Goal: Transaction & Acquisition: Purchase product/service

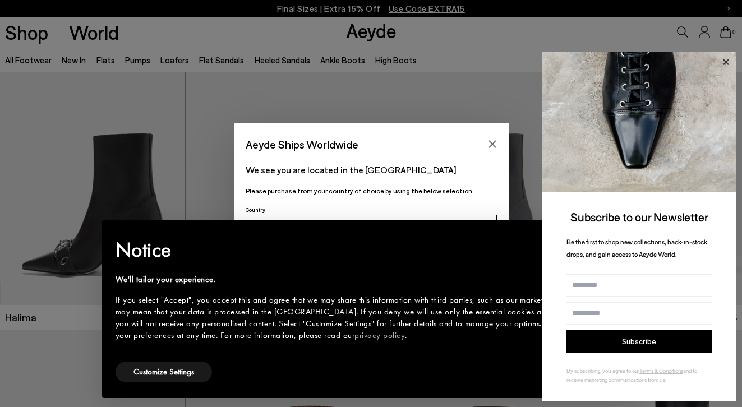
click at [723, 55] on icon at bounding box center [725, 62] width 15 height 15
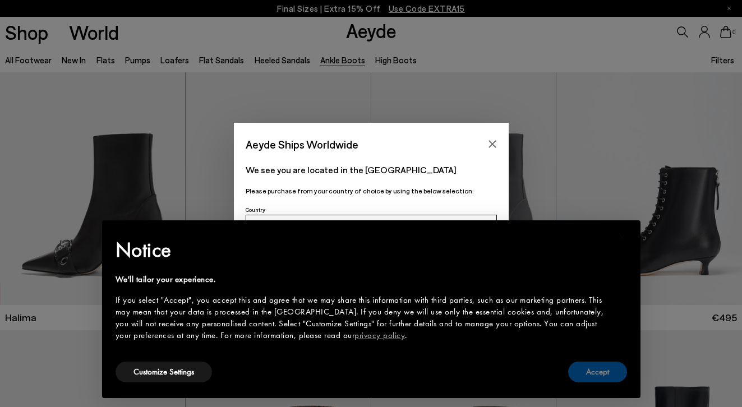
click at [608, 379] on button "Accept" at bounding box center [597, 372] width 59 height 21
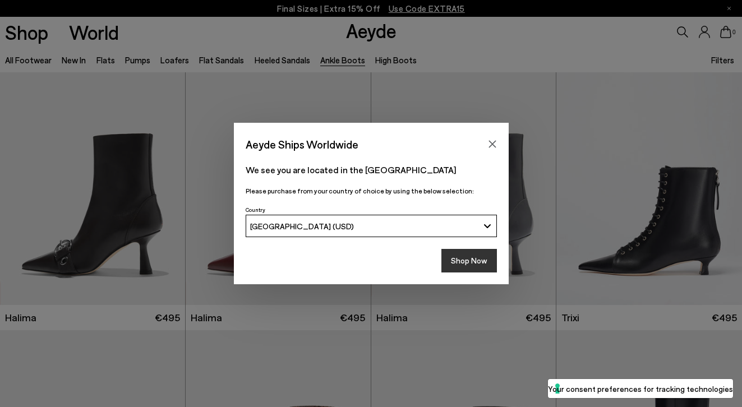
click at [473, 257] on button "Shop Now" at bounding box center [469, 261] width 56 height 24
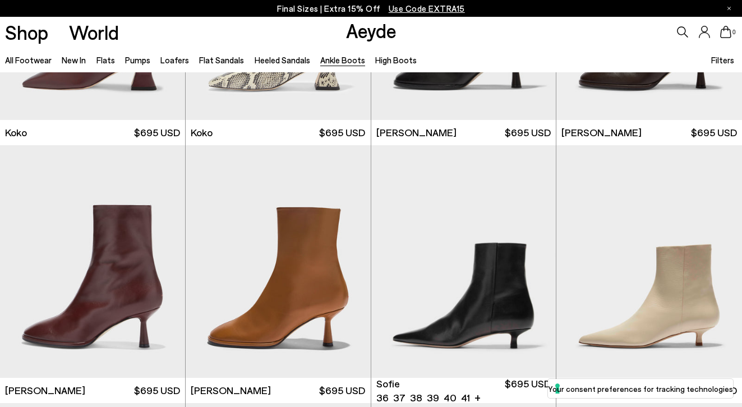
scroll to position [740, 0]
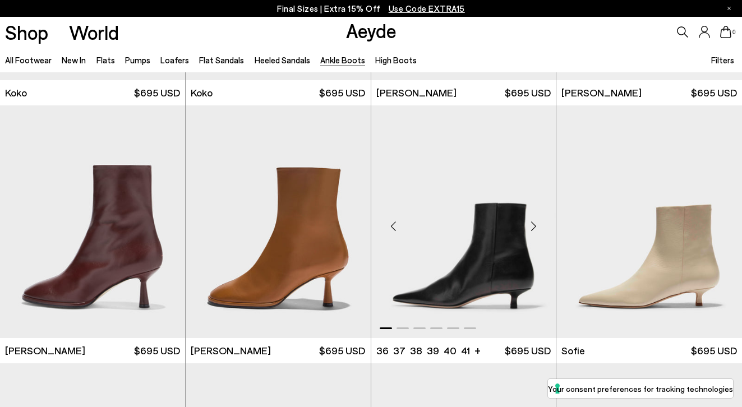
click at [536, 228] on div "Next slide" at bounding box center [533, 227] width 34 height 34
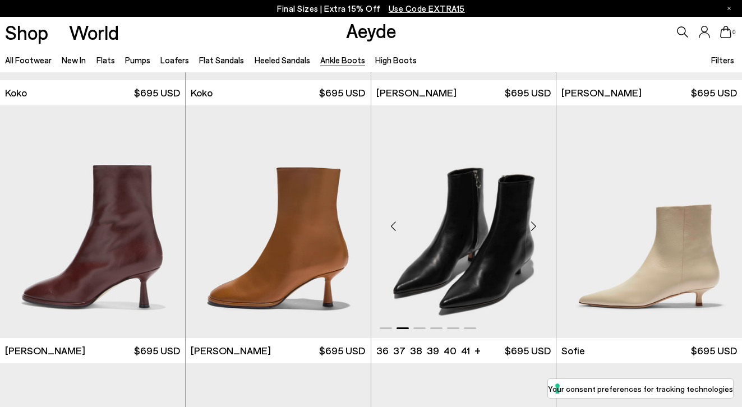
click at [536, 228] on div "Next slide" at bounding box center [533, 227] width 34 height 34
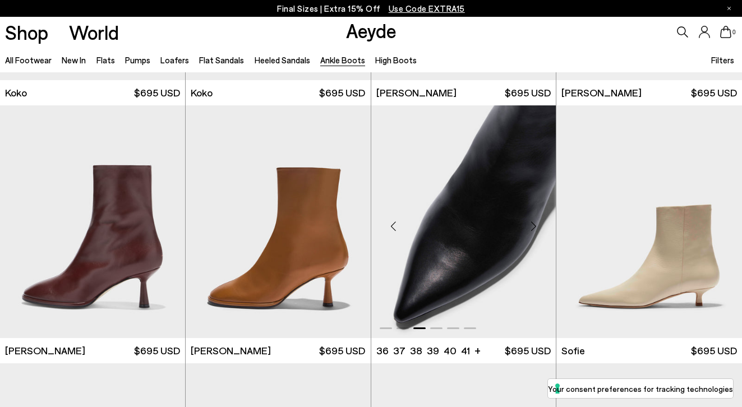
click at [536, 227] on div "Next slide" at bounding box center [533, 227] width 34 height 34
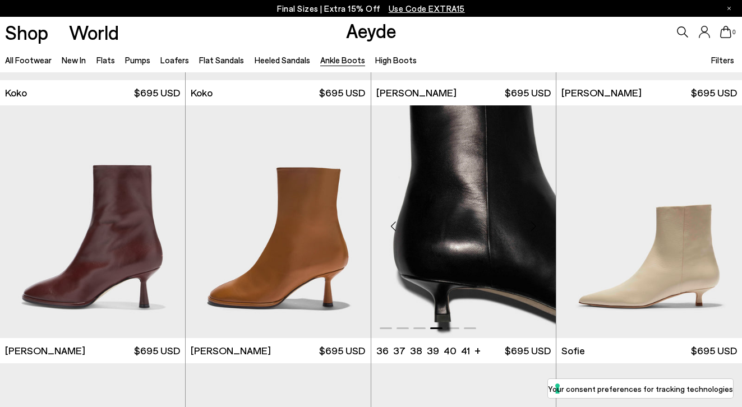
click at [536, 227] on div "Next slide" at bounding box center [533, 227] width 34 height 34
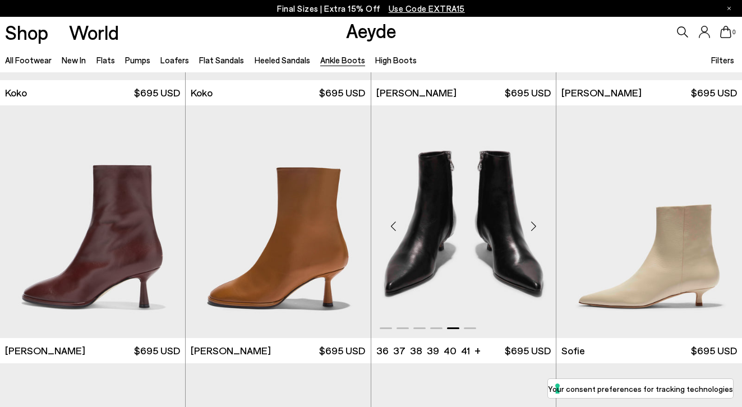
click at [536, 227] on div "Next slide" at bounding box center [533, 227] width 34 height 34
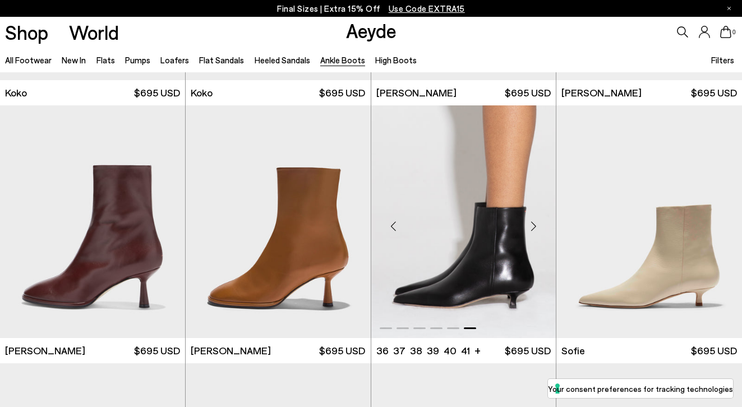
click at [536, 227] on div "Next slide" at bounding box center [533, 227] width 34 height 34
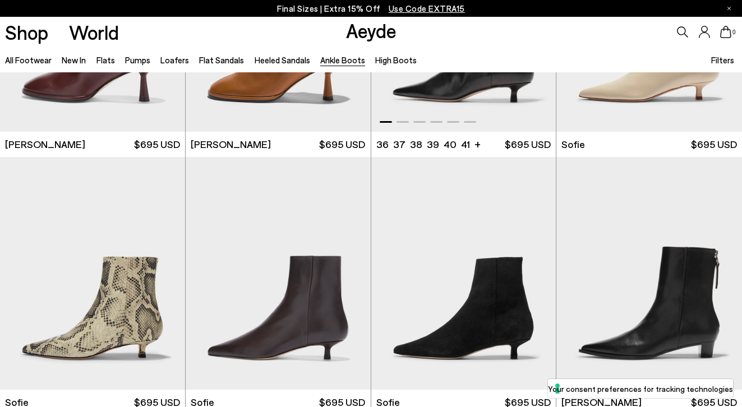
scroll to position [1096, 0]
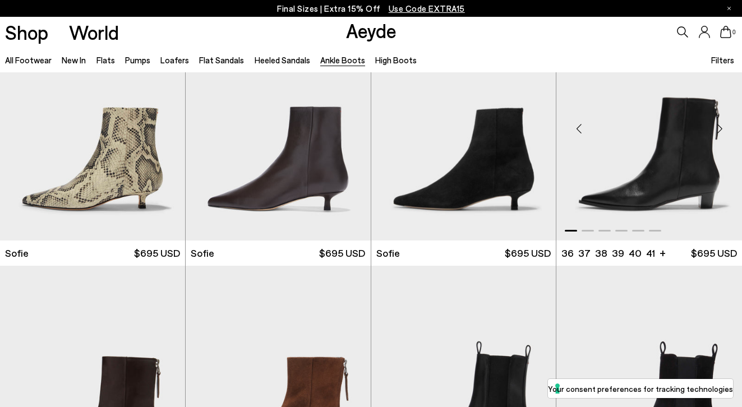
click at [675, 167] on img "1 / 6" at bounding box center [649, 124] width 186 height 233
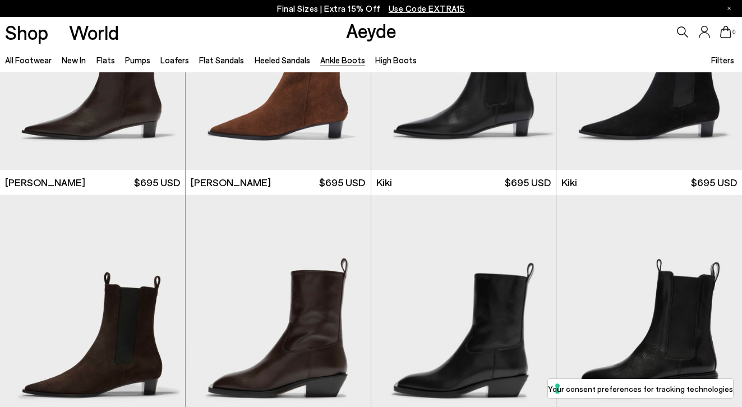
scroll to position [1331, 0]
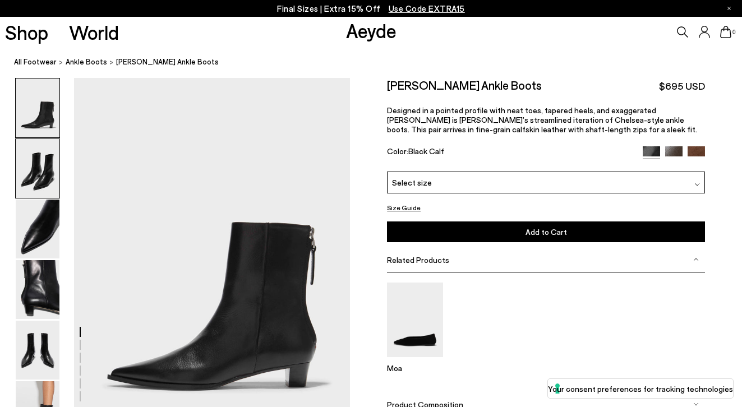
click at [26, 170] on img at bounding box center [38, 168] width 44 height 59
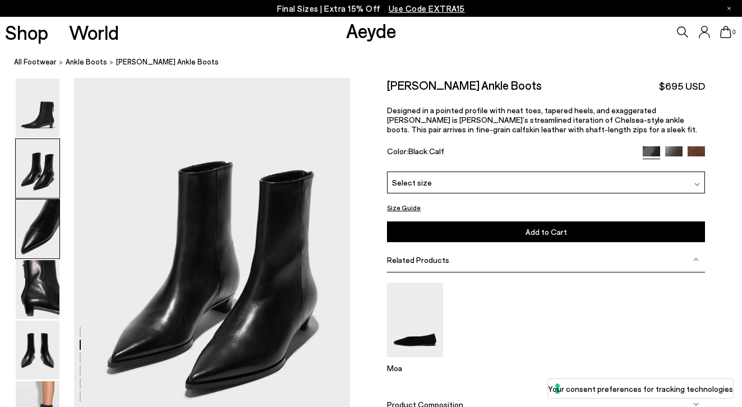
click at [31, 227] on img at bounding box center [38, 229] width 44 height 59
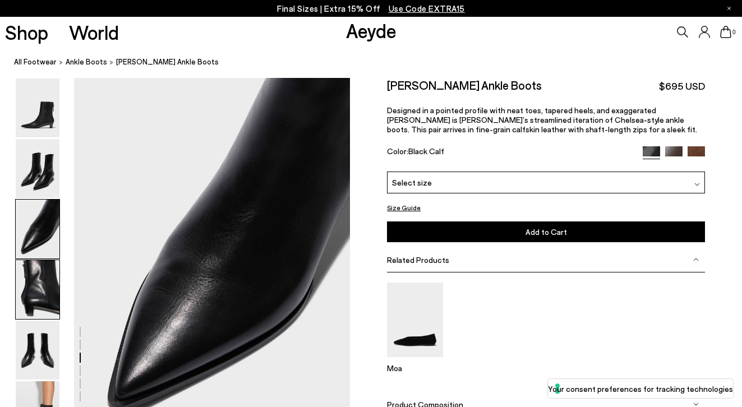
click at [36, 307] on img at bounding box center [38, 289] width 44 height 59
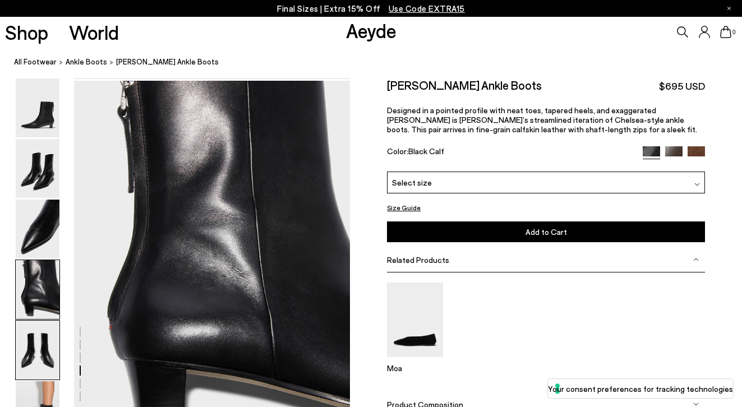
click at [39, 366] on img at bounding box center [38, 350] width 44 height 59
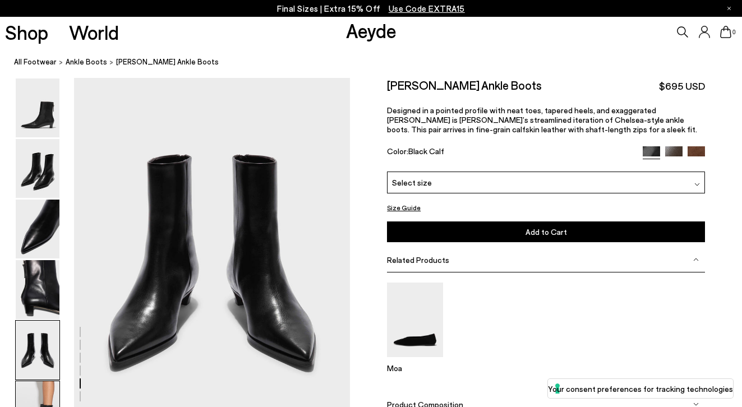
scroll to position [1479, 0]
click at [33, 405] on img at bounding box center [38, 410] width 44 height 59
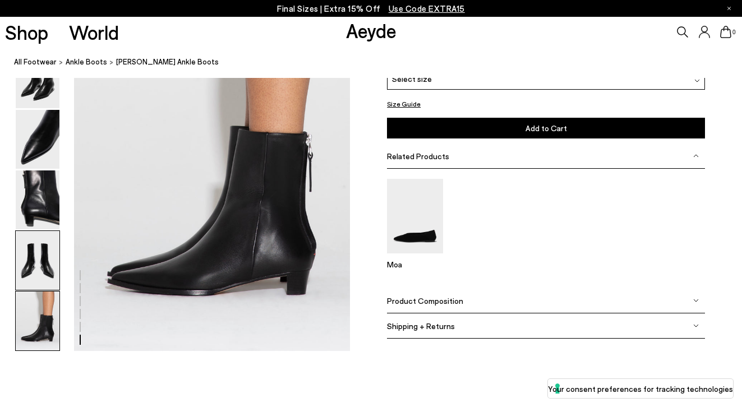
click at [39, 249] on img at bounding box center [38, 260] width 44 height 59
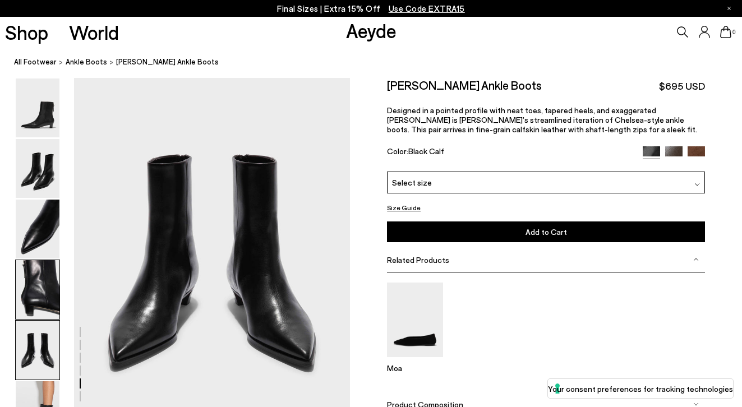
click at [46, 296] on img at bounding box center [38, 289] width 44 height 59
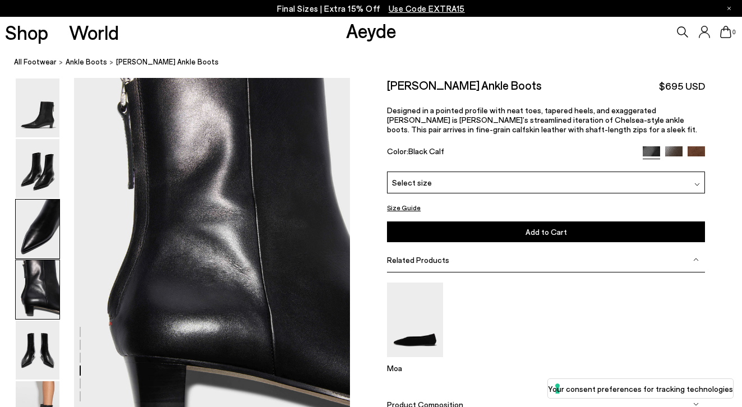
click at [36, 257] on img at bounding box center [38, 229] width 44 height 59
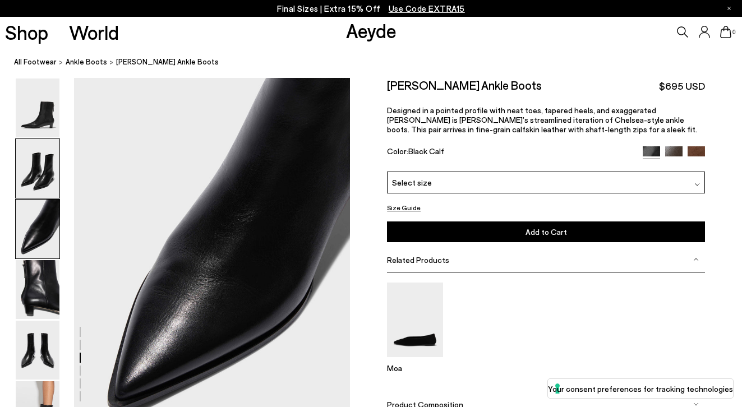
click at [43, 188] on img at bounding box center [38, 168] width 44 height 59
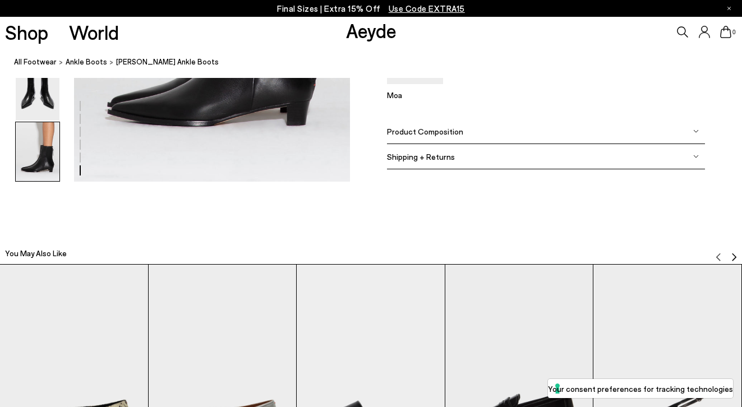
scroll to position [2115, 0]
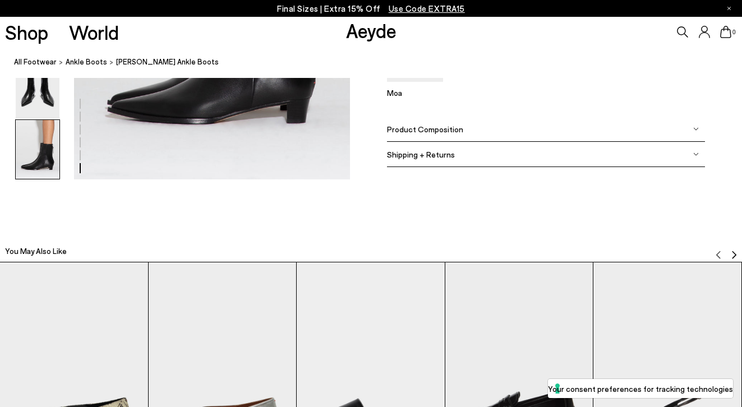
click at [473, 137] on div "Product Composition" at bounding box center [546, 129] width 318 height 25
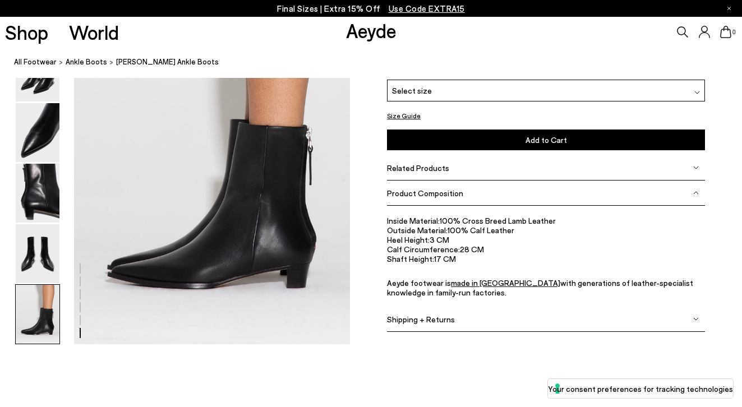
scroll to position [1949, 0]
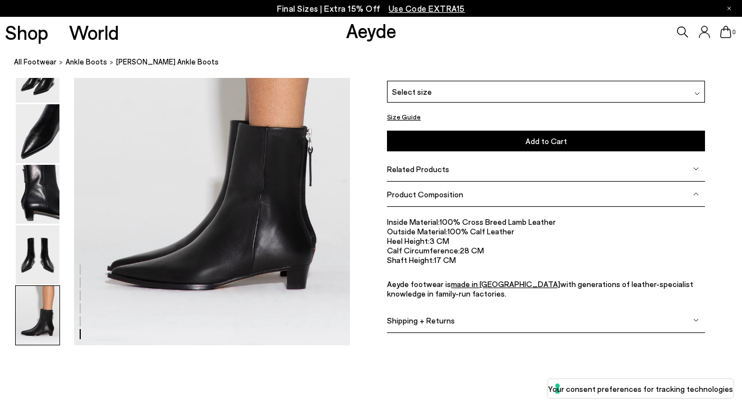
drag, startPoint x: 724, startPoint y: 16, endPoint x: 722, endPoint y: 104, distance: 88.1
click at [561, 94] on div "Select size" at bounding box center [546, 92] width 318 height 22
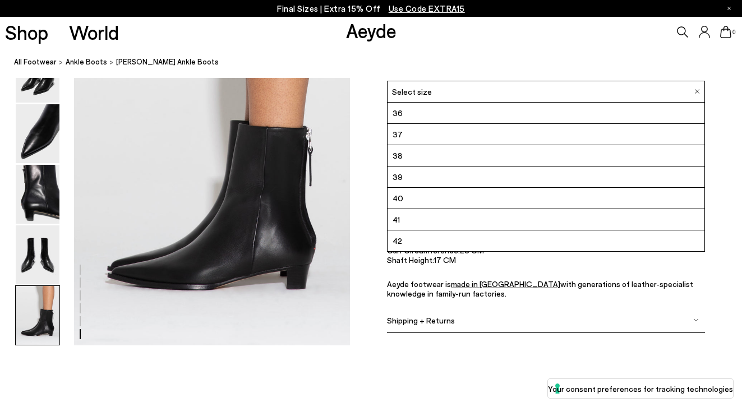
click at [503, 220] on li "41" at bounding box center [545, 219] width 317 height 21
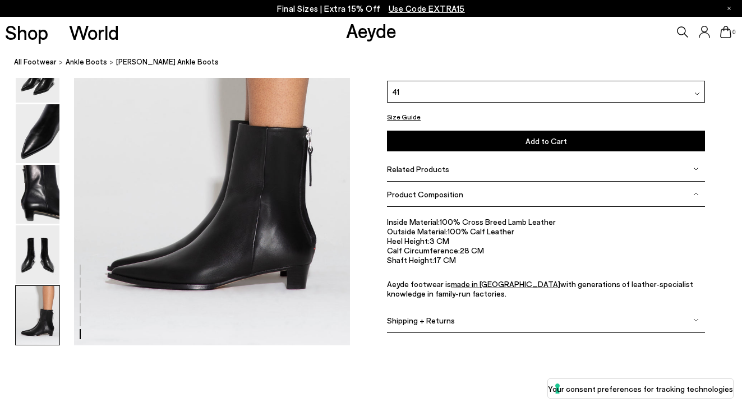
click at [510, 132] on button "Add to Cart Select a Size First" at bounding box center [546, 141] width 318 height 21
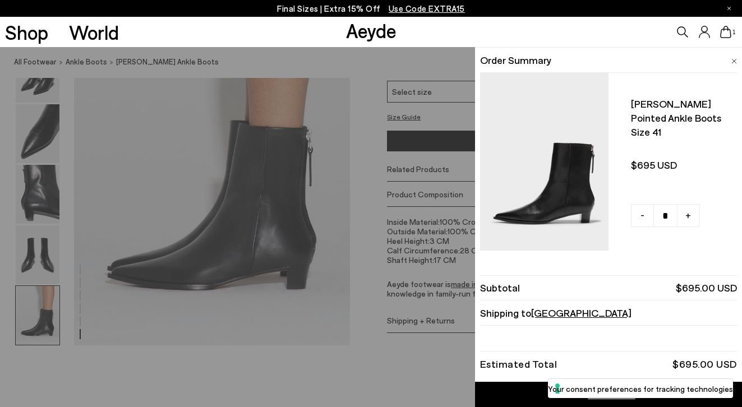
scroll to position [1, 0]
click at [732, 27] on div "1" at bounding box center [618, 32] width 247 height 30
click at [730, 27] on icon at bounding box center [725, 32] width 11 height 12
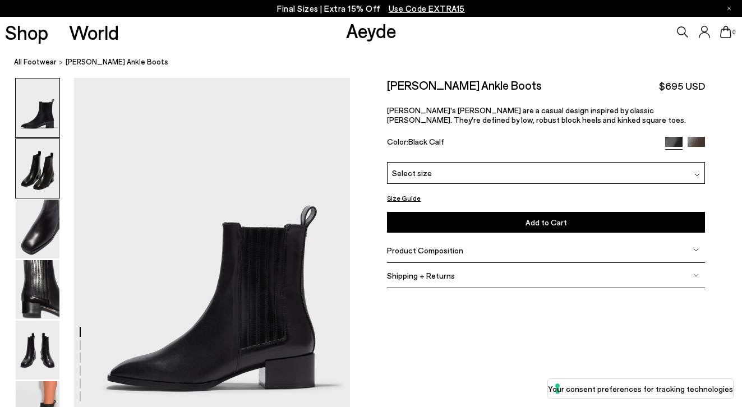
click at [47, 178] on img at bounding box center [38, 168] width 44 height 59
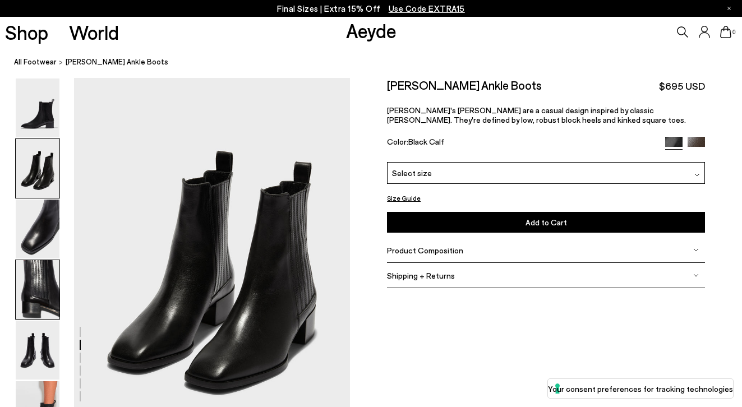
click at [30, 265] on img at bounding box center [38, 289] width 44 height 59
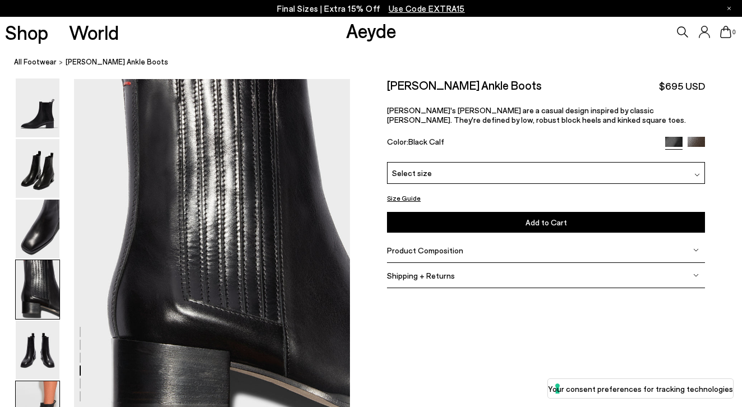
click at [29, 384] on img at bounding box center [38, 410] width 44 height 59
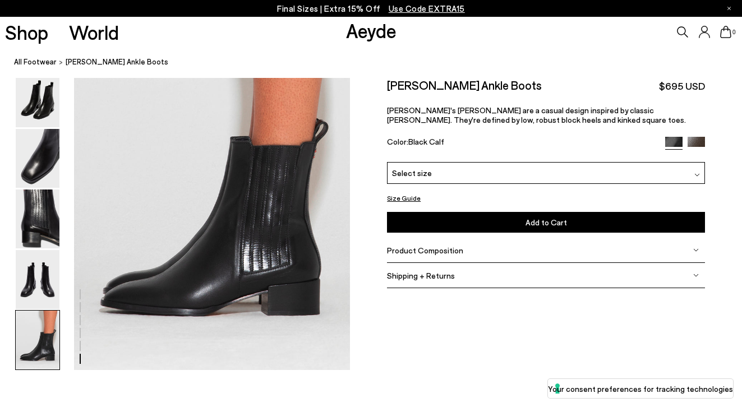
scroll to position [1926, 0]
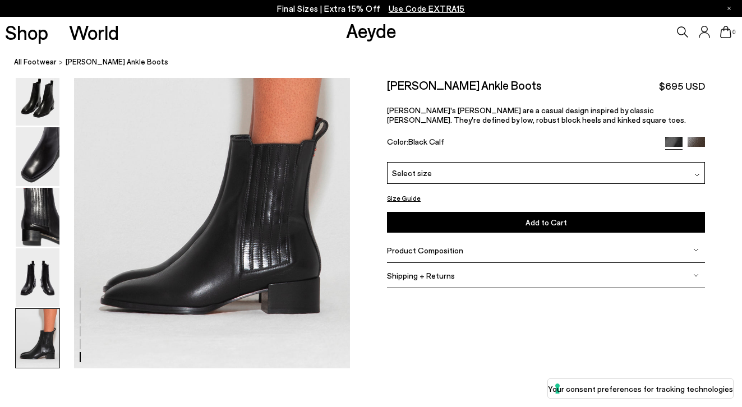
click at [452, 177] on div "Select size" at bounding box center [546, 173] width 318 height 22
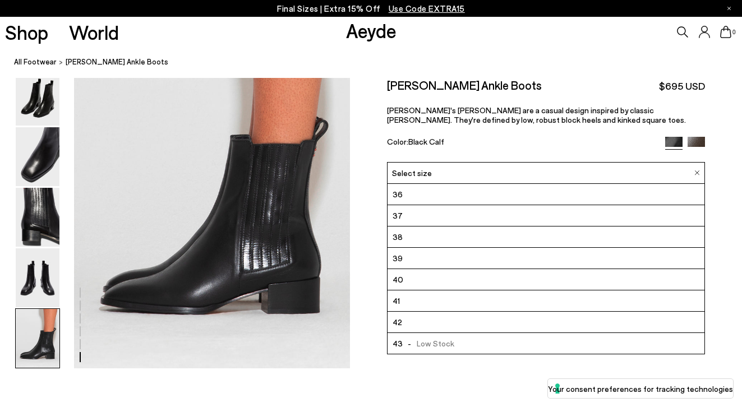
click at [419, 288] on li "40" at bounding box center [545, 279] width 317 height 21
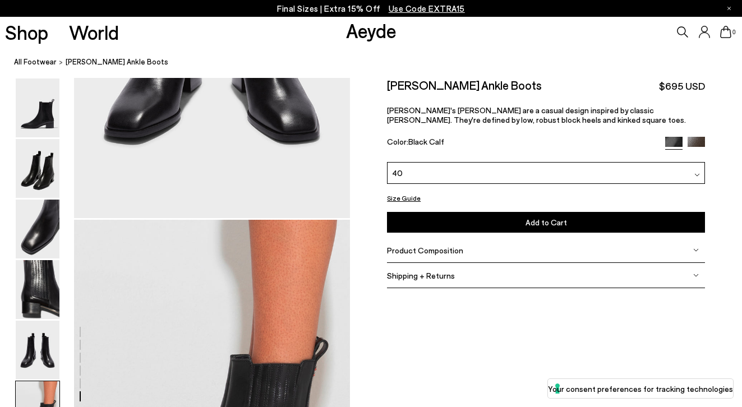
scroll to position [1485, 0]
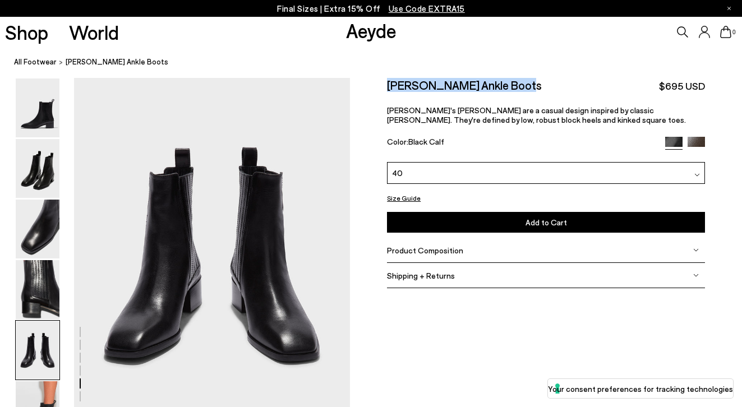
drag, startPoint x: 545, startPoint y: 85, endPoint x: 376, endPoint y: 82, distance: 169.4
click at [376, 82] on div "Size Guide Shoes Belt Our shoes come in European sizing. The easiest way to mea…" at bounding box center [546, 189] width 392 height 223
copy h2 "Neil Leather Ankle Boots"
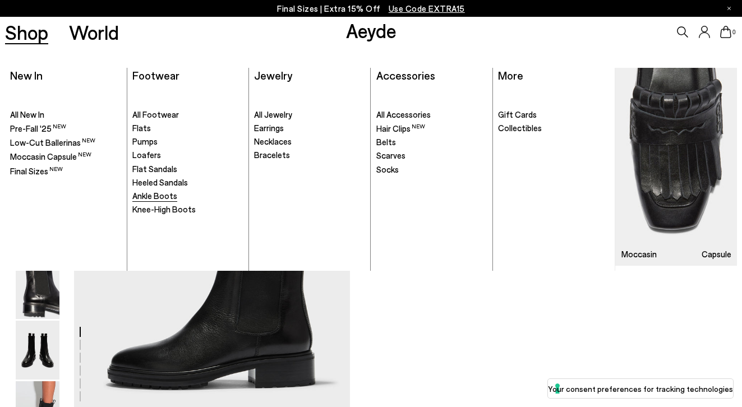
click at [168, 193] on span "Ankle Boots" at bounding box center [154, 196] width 45 height 10
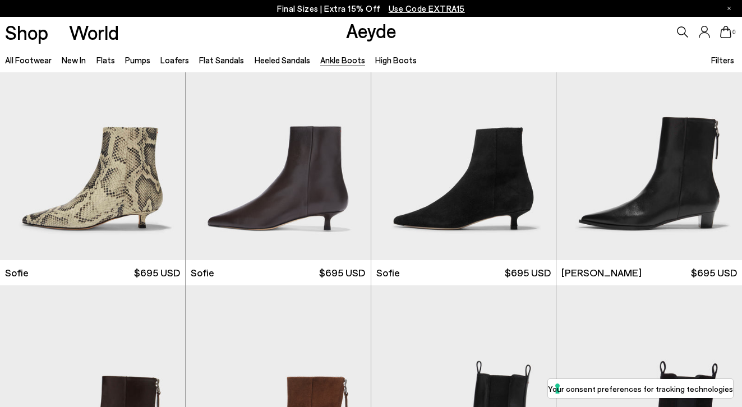
scroll to position [1106, 0]
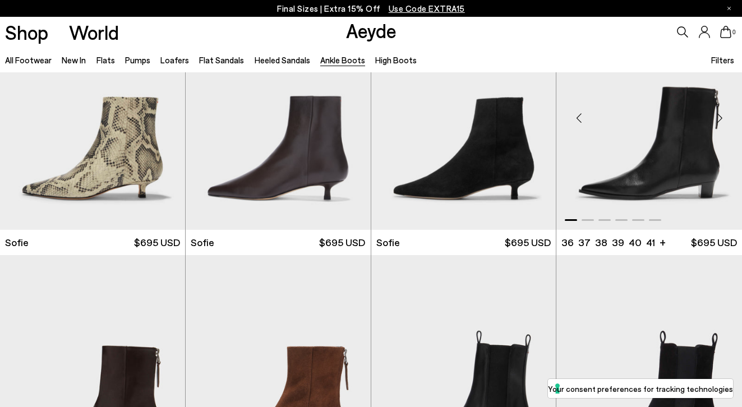
click at [721, 128] on div "Next slide" at bounding box center [720, 119] width 34 height 34
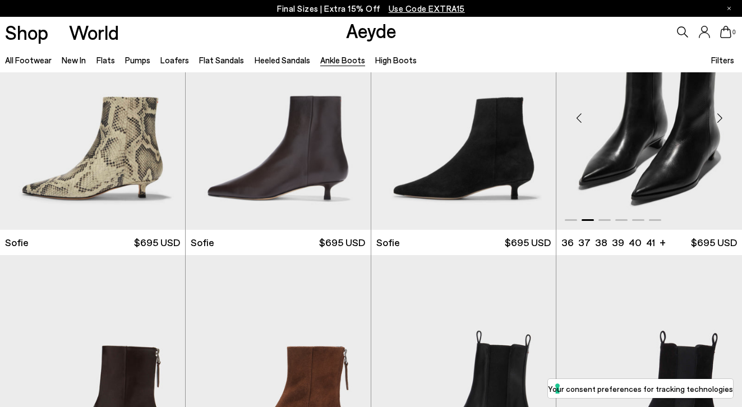
click at [721, 127] on div "Next slide" at bounding box center [720, 119] width 34 height 34
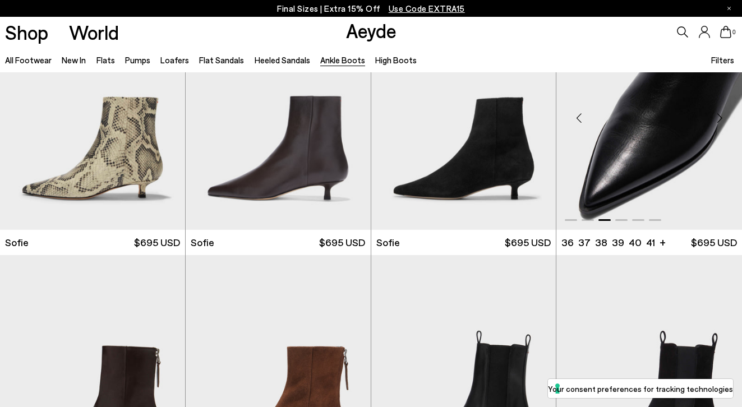
click at [721, 127] on div "Next slide" at bounding box center [720, 119] width 34 height 34
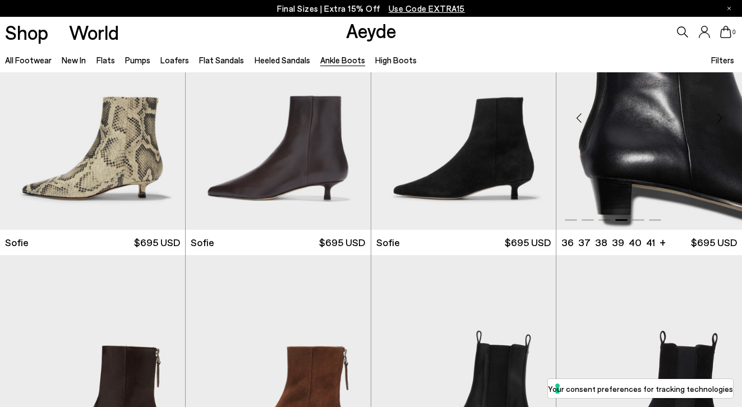
click at [721, 127] on div "Next slide" at bounding box center [720, 119] width 34 height 34
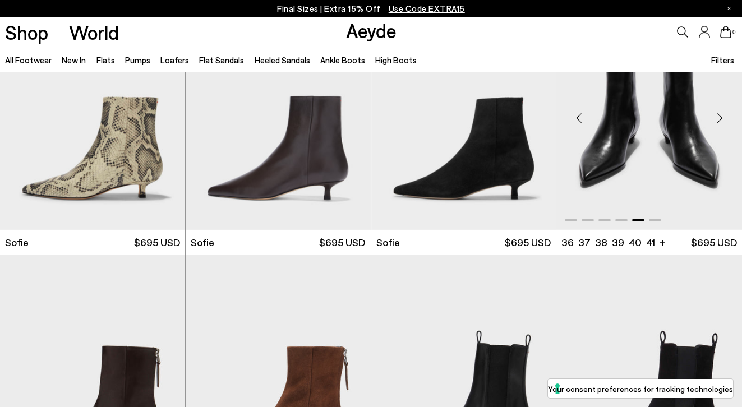
click at [721, 127] on div "Next slide" at bounding box center [720, 119] width 34 height 34
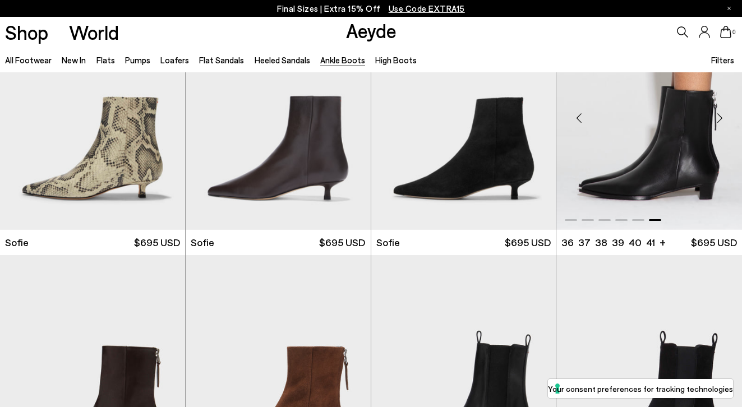
click at [721, 127] on div "Next slide" at bounding box center [720, 119] width 34 height 34
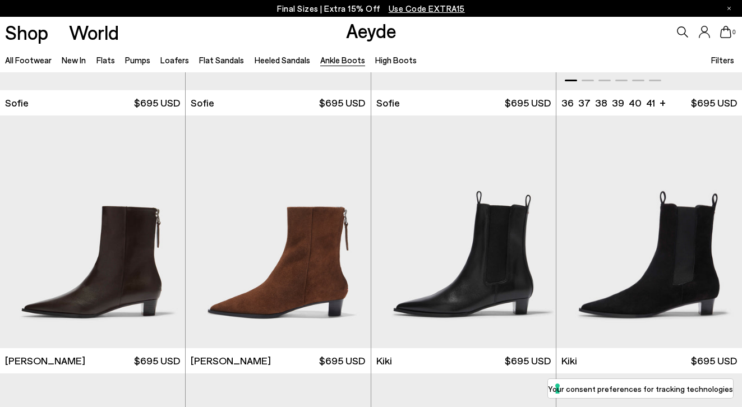
scroll to position [1249, 0]
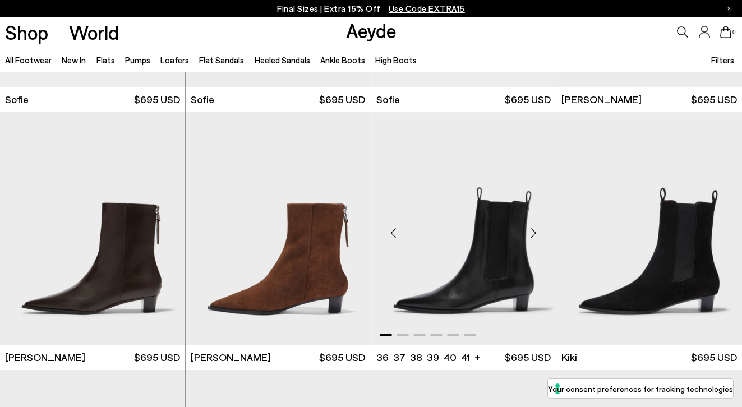
click at [539, 234] on div "Next slide" at bounding box center [533, 233] width 34 height 34
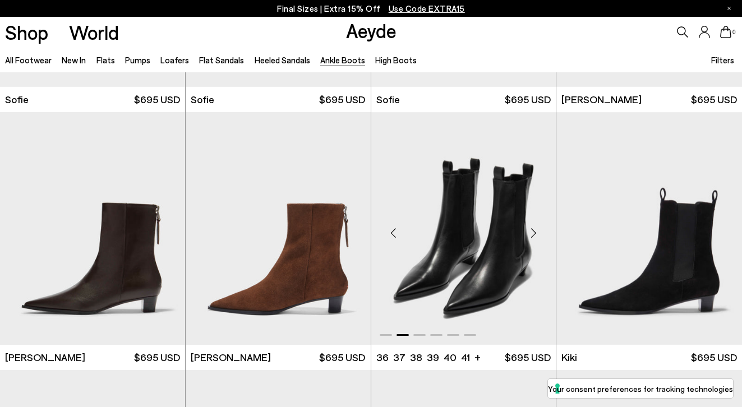
click at [539, 234] on div "Next slide" at bounding box center [533, 233] width 34 height 34
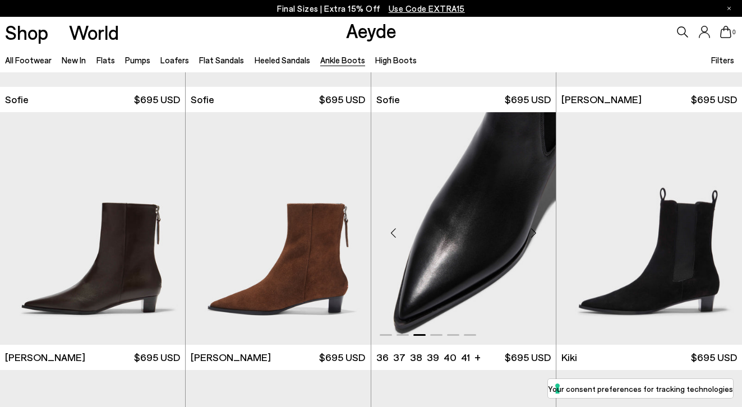
click at [539, 234] on div "Next slide" at bounding box center [533, 233] width 34 height 34
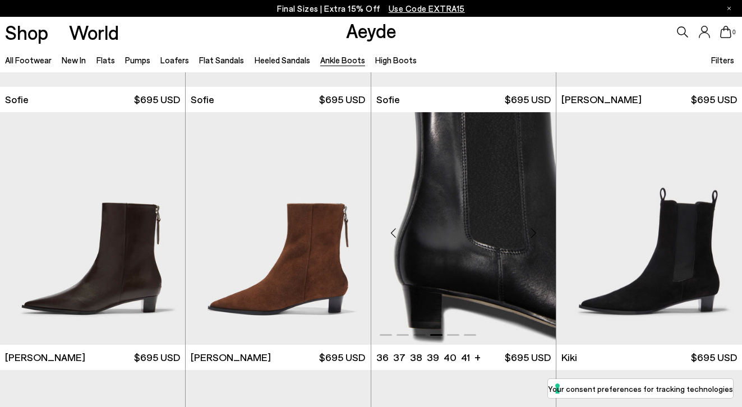
click at [539, 234] on div "Next slide" at bounding box center [533, 233] width 34 height 34
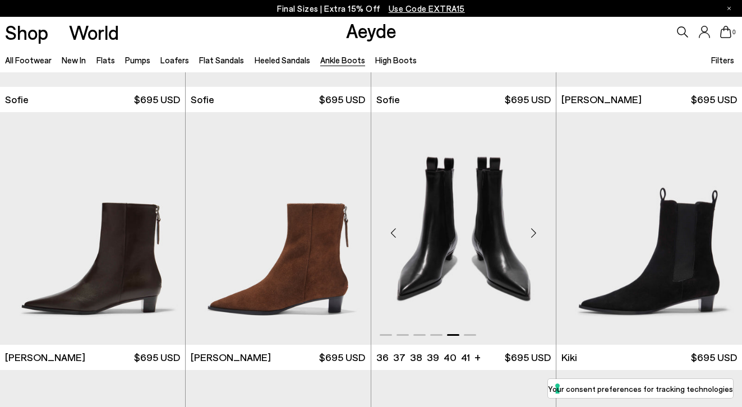
click at [491, 292] on img "5 / 6" at bounding box center [463, 228] width 185 height 233
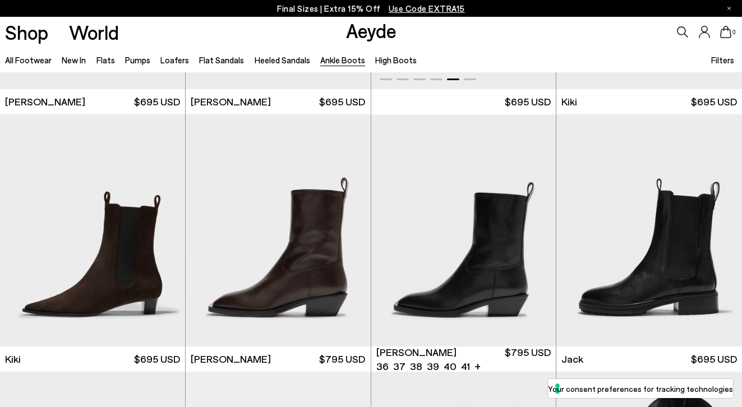
scroll to position [1514, 0]
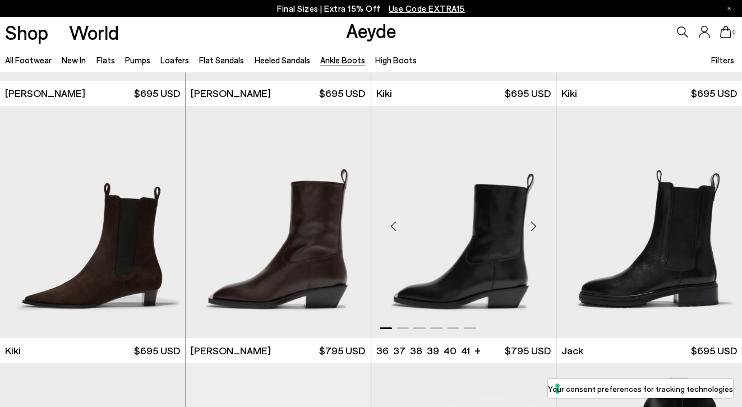
click at [534, 227] on div "Next slide" at bounding box center [533, 227] width 34 height 34
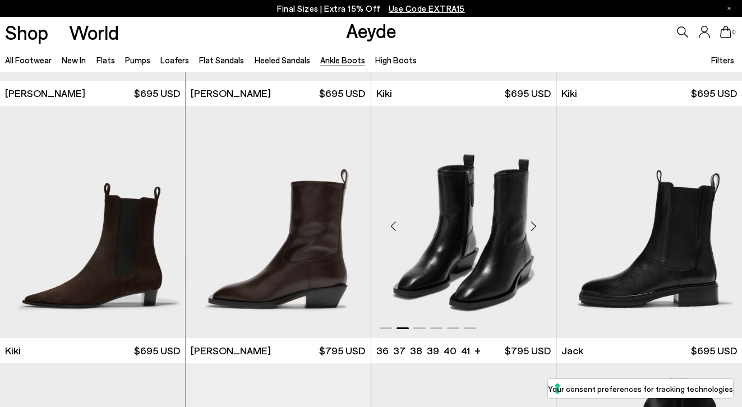
click at [534, 227] on div "Next slide" at bounding box center [533, 227] width 34 height 34
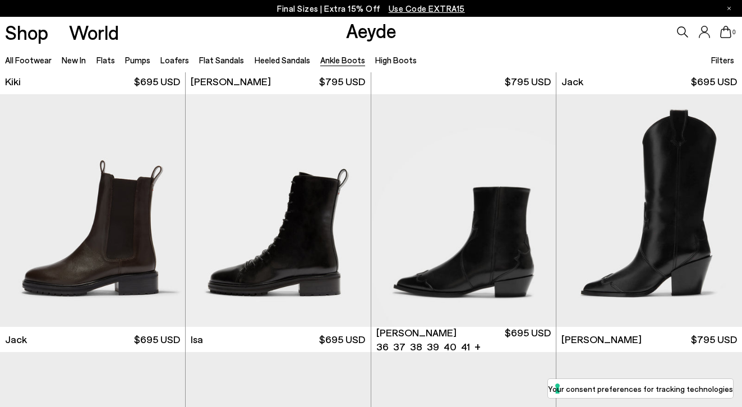
scroll to position [1803, 0]
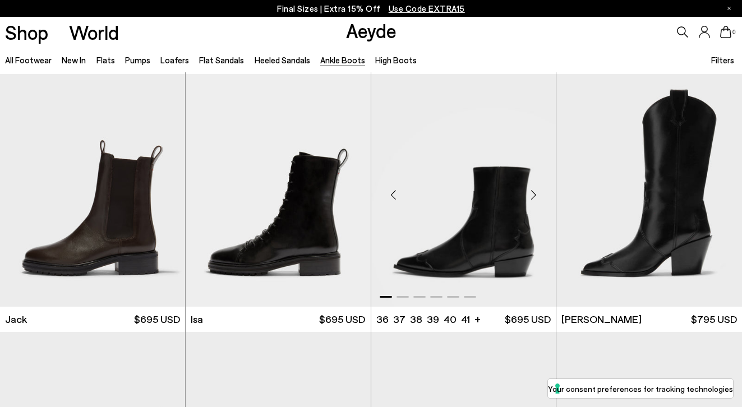
click at [534, 200] on div "Next slide" at bounding box center [533, 195] width 34 height 34
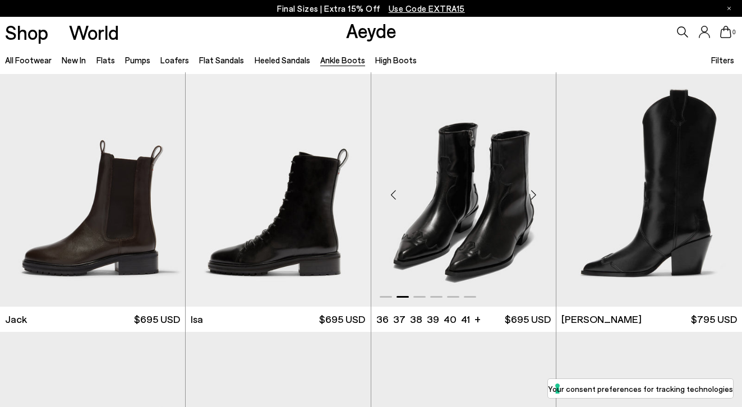
click at [534, 199] on div "Next slide" at bounding box center [533, 195] width 34 height 34
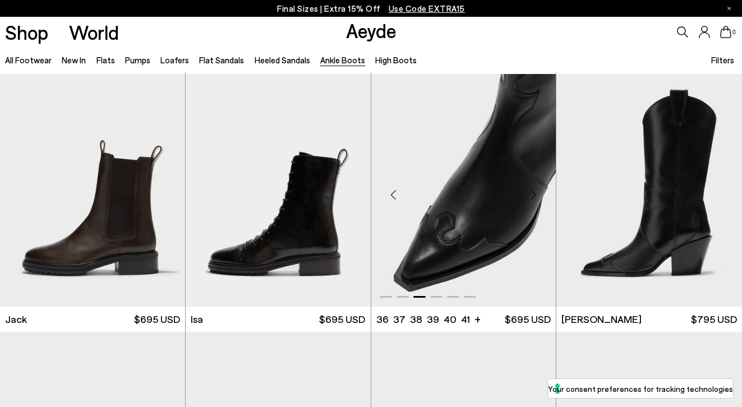
click at [534, 199] on div "Next slide" at bounding box center [533, 195] width 34 height 34
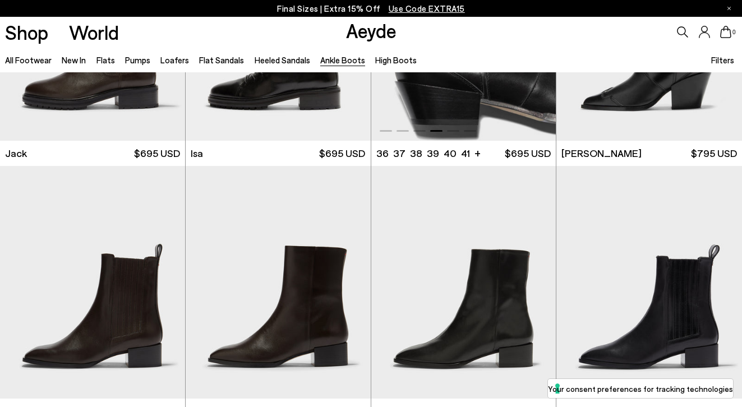
scroll to position [2079, 0]
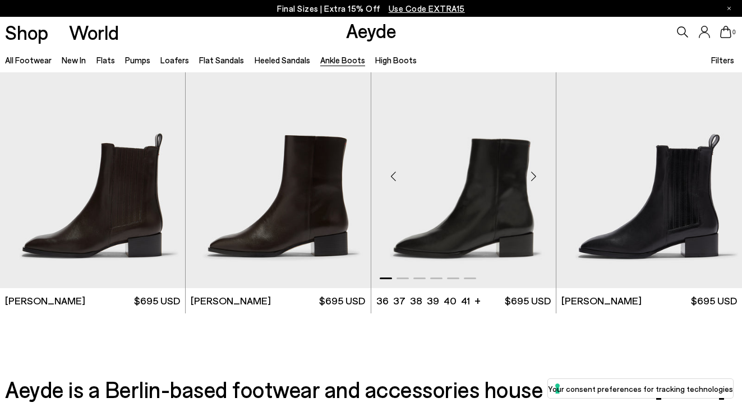
click at [534, 175] on div "Next slide" at bounding box center [533, 176] width 34 height 34
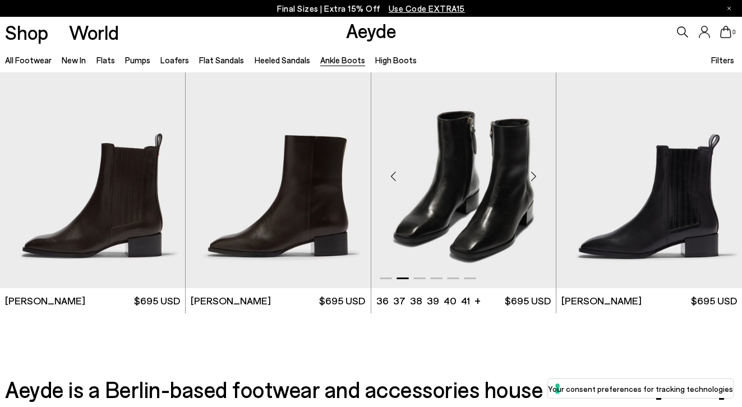
click at [534, 175] on div "Next slide" at bounding box center [533, 176] width 34 height 34
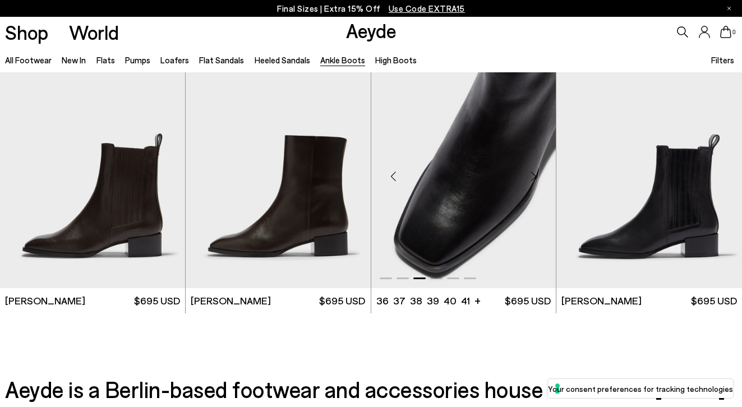
click at [534, 175] on div "Next slide" at bounding box center [533, 176] width 34 height 34
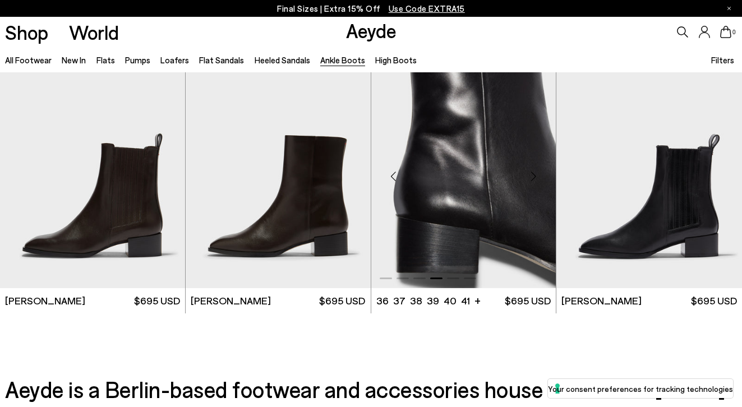
click at [534, 175] on div "Next slide" at bounding box center [533, 176] width 34 height 34
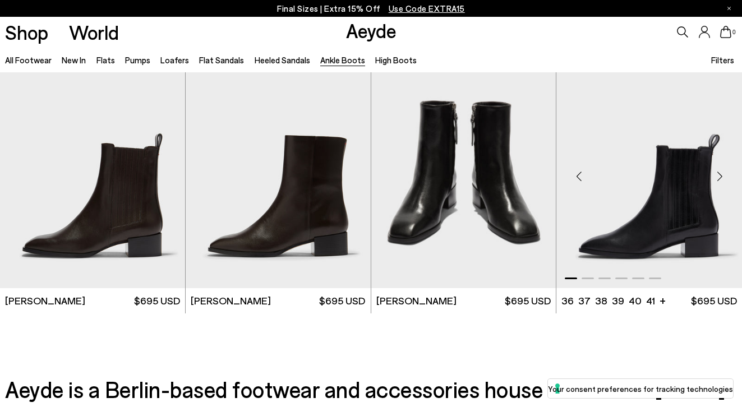
click at [661, 207] on img "1 / 6" at bounding box center [649, 172] width 186 height 233
click at [665, 205] on img "1 / 6" at bounding box center [649, 172] width 186 height 233
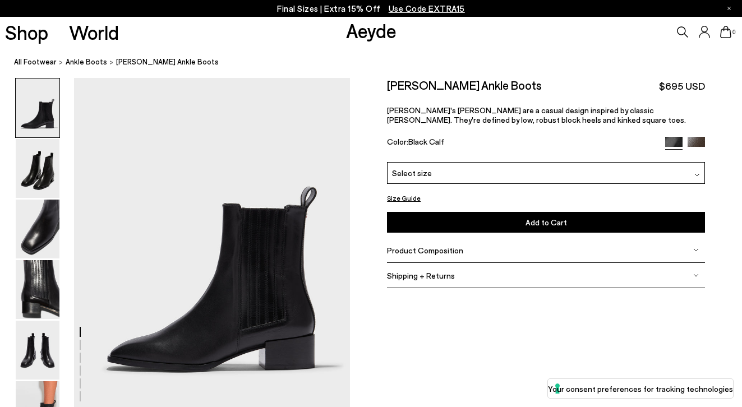
scroll to position [27, 0]
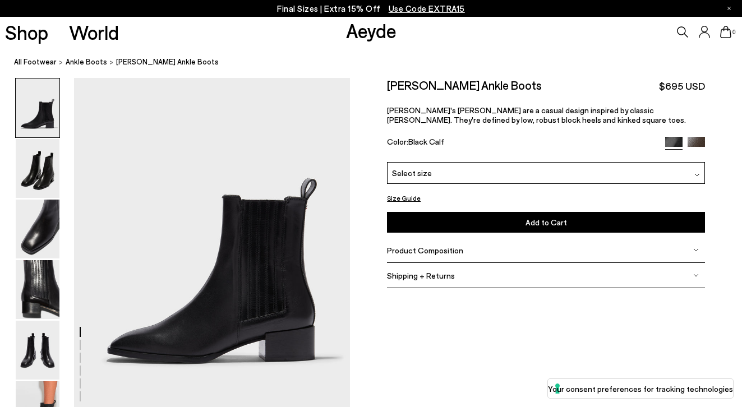
click at [643, 169] on div "Select size" at bounding box center [546, 173] width 318 height 22
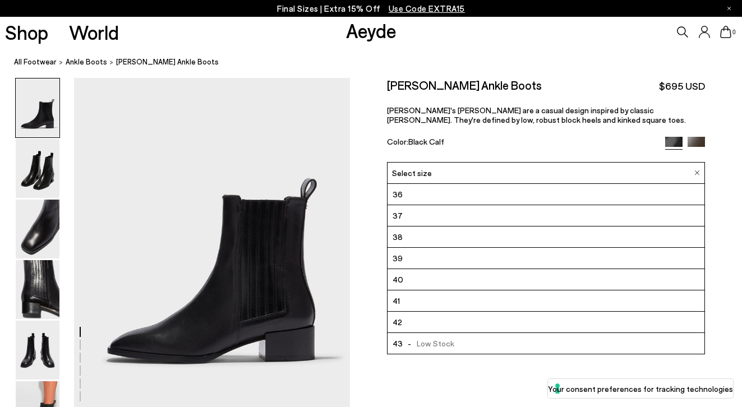
click at [525, 282] on li "40" at bounding box center [545, 279] width 317 height 21
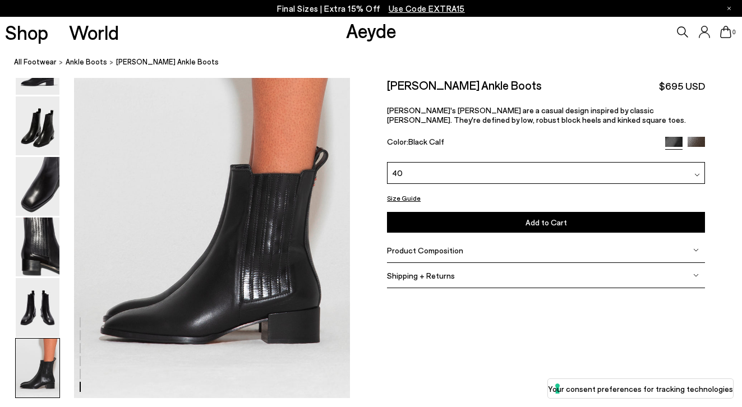
scroll to position [1829, 0]
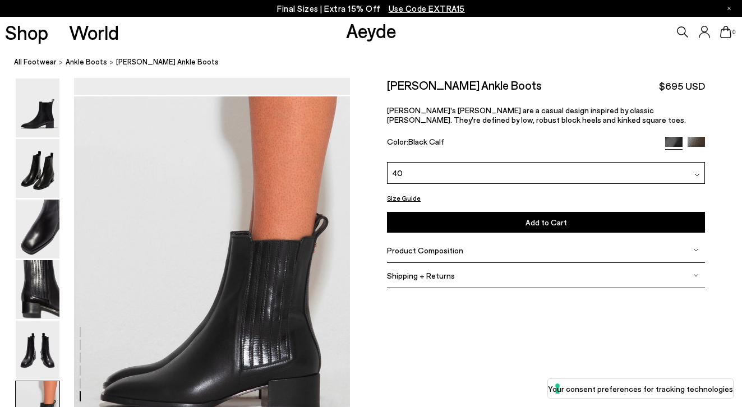
drag, startPoint x: 717, startPoint y: 31, endPoint x: 717, endPoint y: 91, distance: 60.6
click at [450, 13] on span "Use Code EXTRA15" at bounding box center [427, 8] width 76 height 10
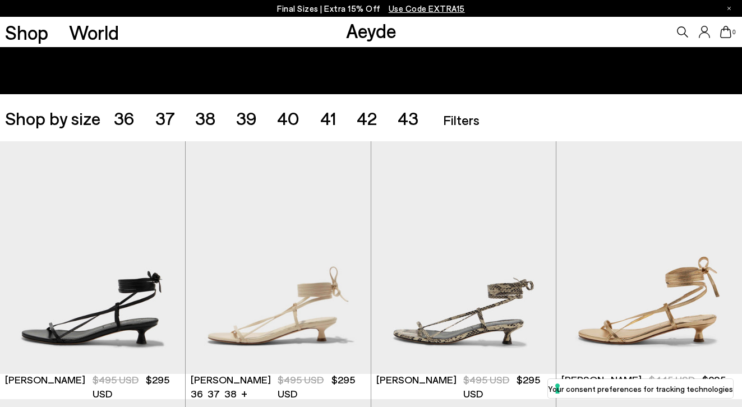
scroll to position [205, 0]
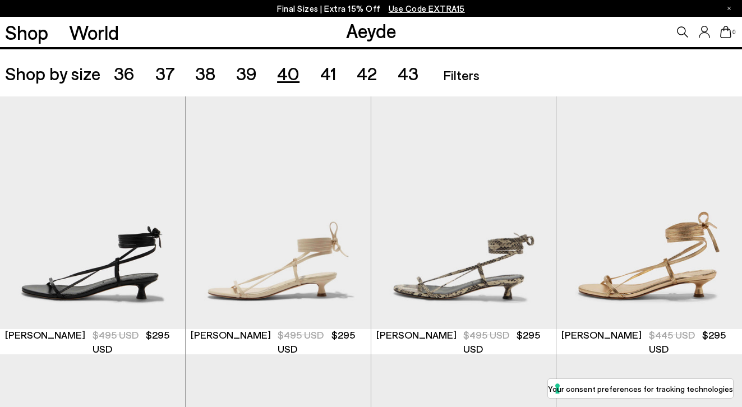
click at [286, 82] on span "40" at bounding box center [288, 72] width 22 height 21
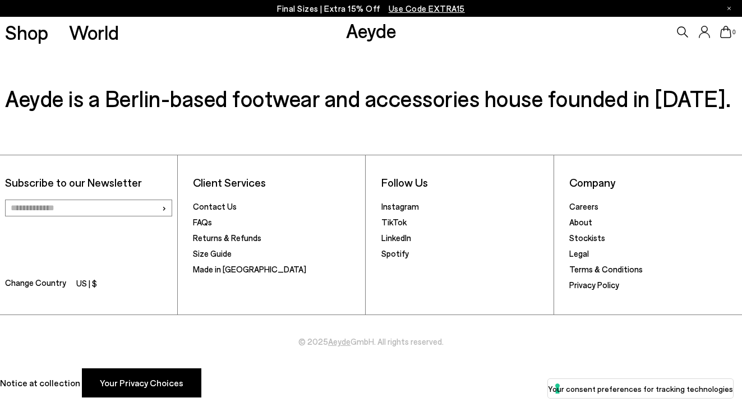
scroll to position [2859, 0]
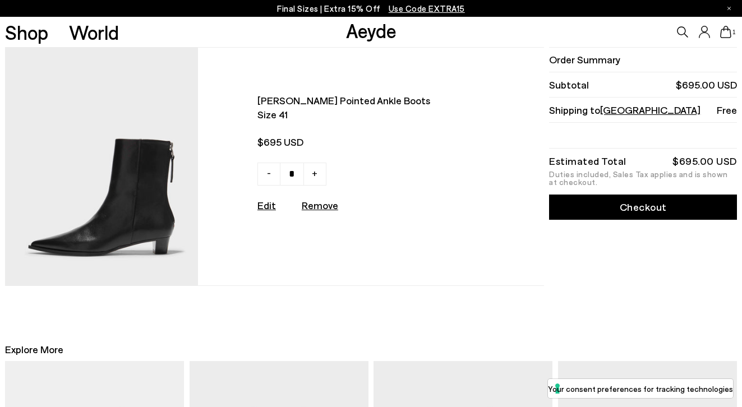
scroll to position [11, 0]
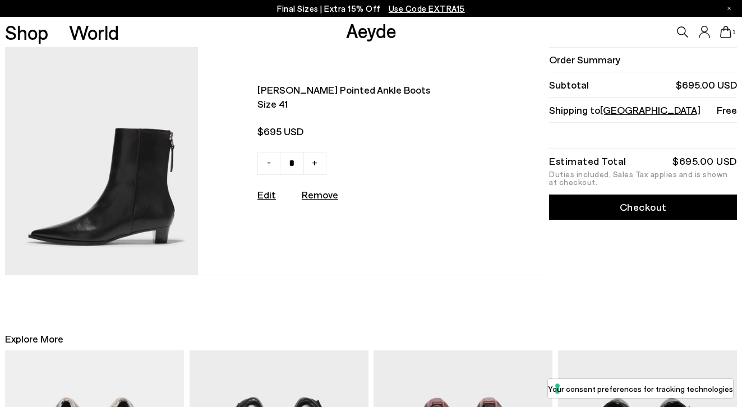
click at [617, 222] on div "Order Summary Subtotal $695.00 USD Shipping to United States Free Estimated Tot…" at bounding box center [642, 155] width 190 height 238
click at [605, 209] on link "Checkout" at bounding box center [643, 207] width 188 height 25
